Goal: Entertainment & Leisure: Consume media (video, audio)

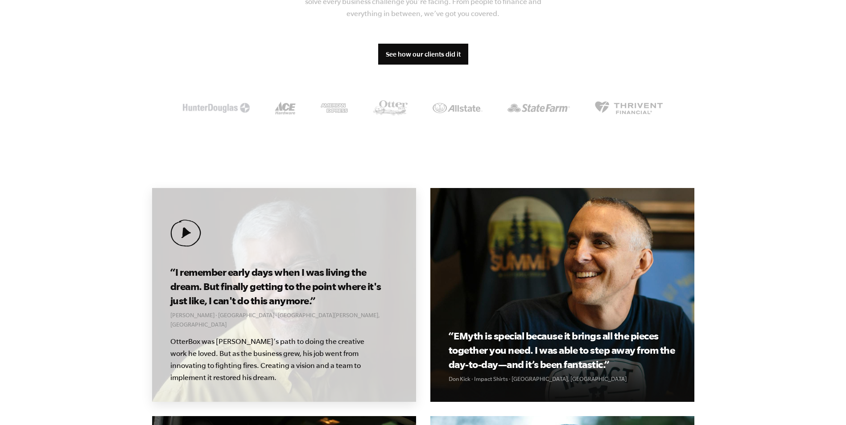
scroll to position [872, 0]
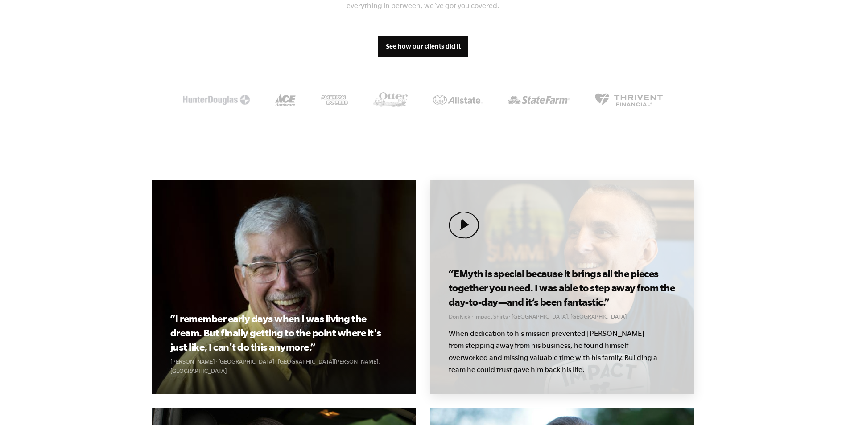
click at [471, 212] on img at bounding box center [464, 225] width 31 height 27
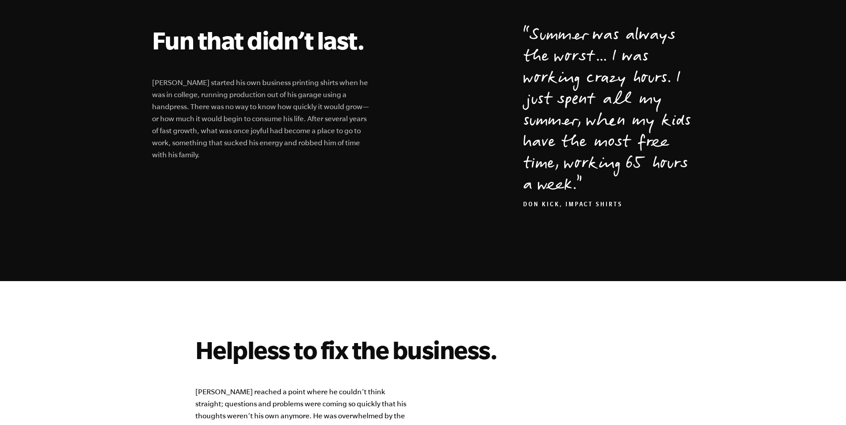
scroll to position [446, 0]
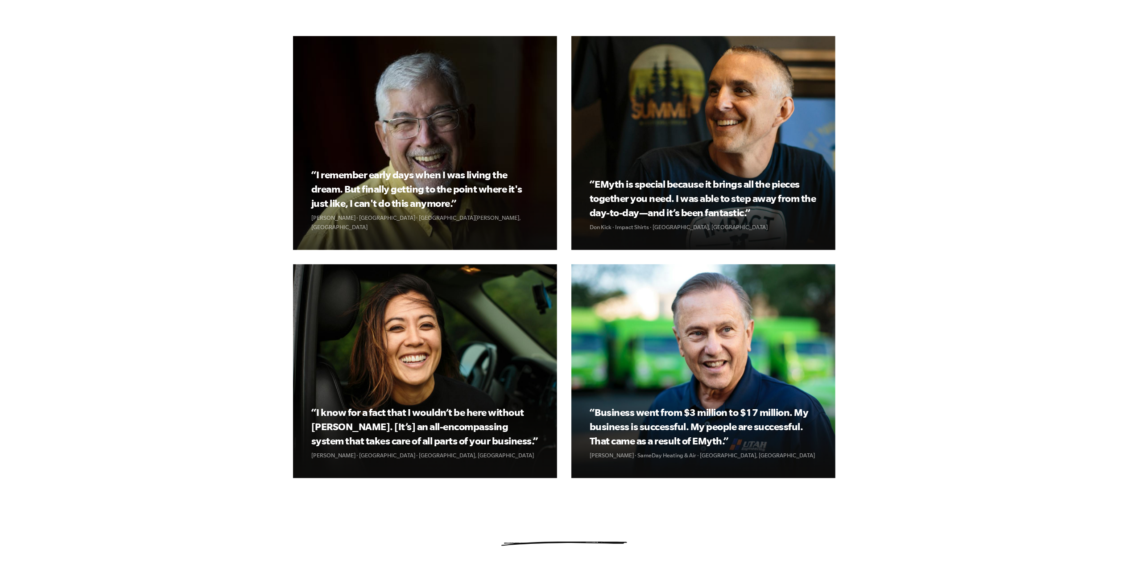
scroll to position [944, 0]
